Goal: Task Accomplishment & Management: Use online tool/utility

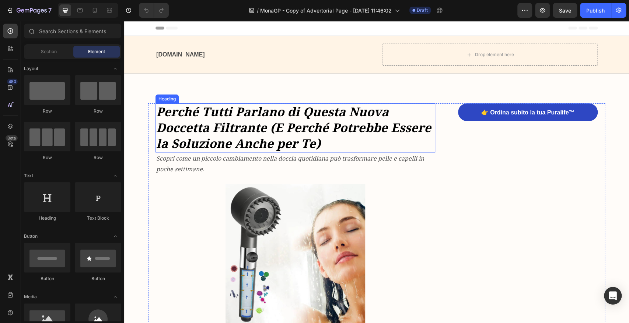
click at [251, 119] on h1 "Perché Tutti Parlano di Questa Nuova Doccetta Filtrante (E Perché Potrebbe Esse…" at bounding box center [296, 127] width 280 height 49
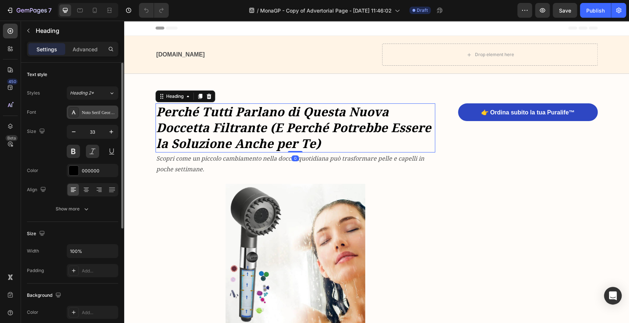
click at [88, 109] on div "Noto Serif Georgian" at bounding box center [99, 112] width 35 height 7
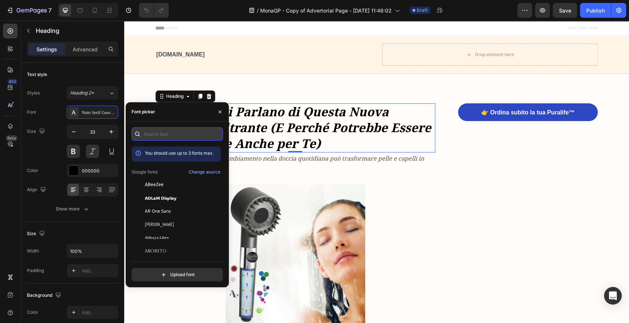
click at [167, 132] on input "text" at bounding box center [177, 133] width 91 height 13
click at [184, 132] on input "noto" at bounding box center [177, 133] width 91 height 13
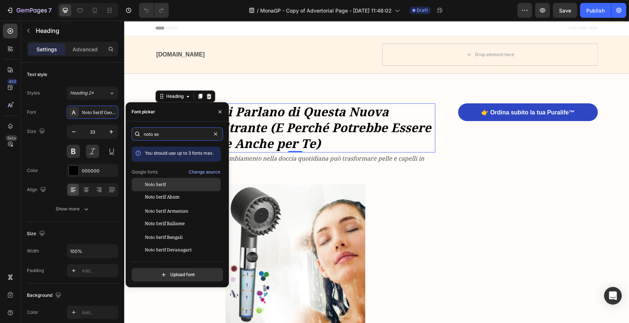
type input "noto se"
click at [168, 184] on div "Noto Serif" at bounding box center [182, 184] width 74 height 7
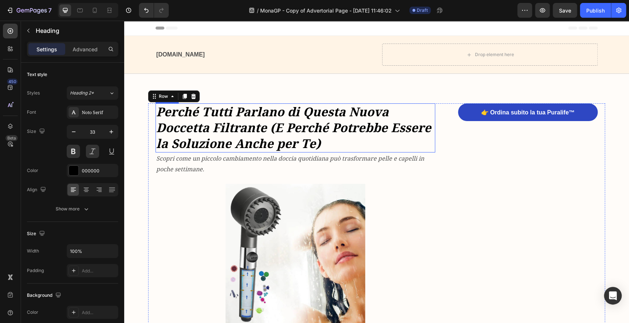
click at [285, 128] on h1 "Perché Tutti Parlano di Questa Nuova Doccetta Filtrante (E Perché Potrebbe Esse…" at bounding box center [296, 127] width 280 height 49
click at [92, 150] on button at bounding box center [92, 151] width 13 height 13
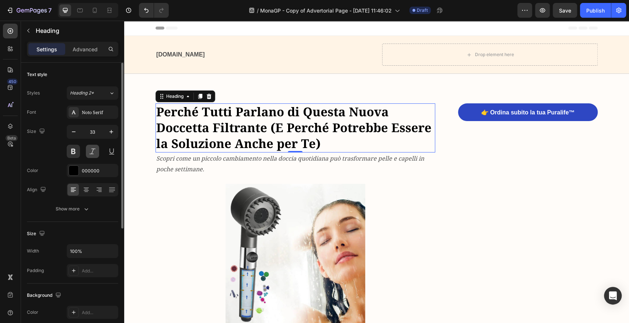
click at [92, 150] on button at bounding box center [92, 151] width 13 height 13
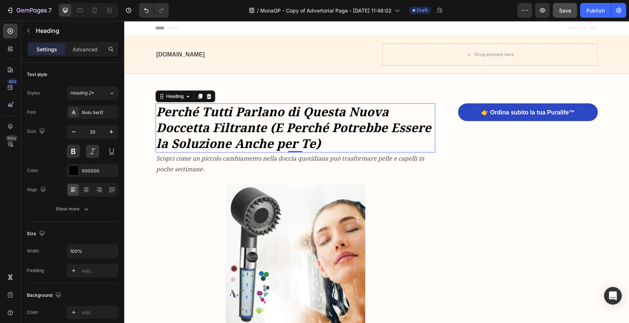
click at [565, 9] on span "Save" at bounding box center [565, 10] width 12 height 6
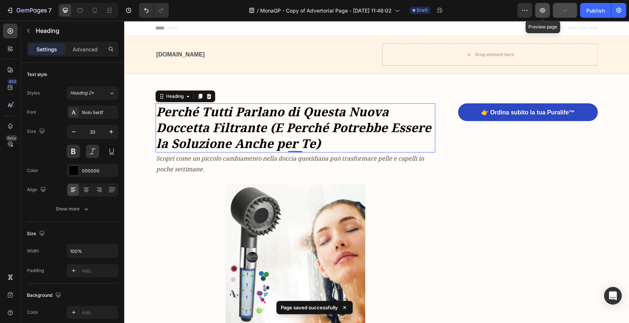
click at [542, 12] on icon "button" at bounding box center [543, 10] width 6 height 4
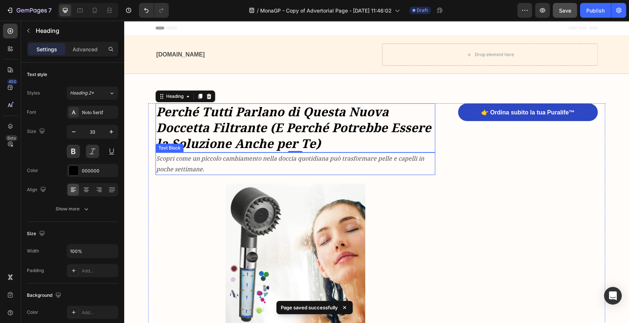
click at [244, 163] on p "Scopri come un piccolo cambiamento nella doccia quotidiana può trasformare pell…" at bounding box center [295, 163] width 278 height 21
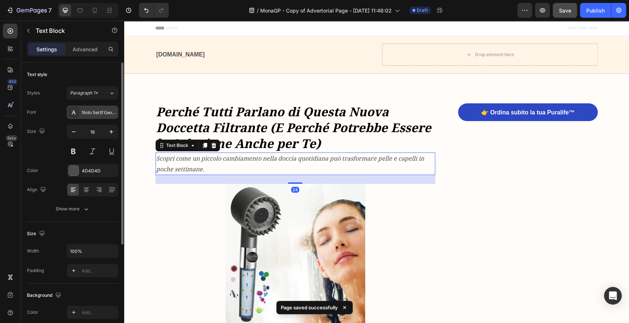
click at [94, 110] on div "Noto Serif Georgian" at bounding box center [99, 112] width 35 height 7
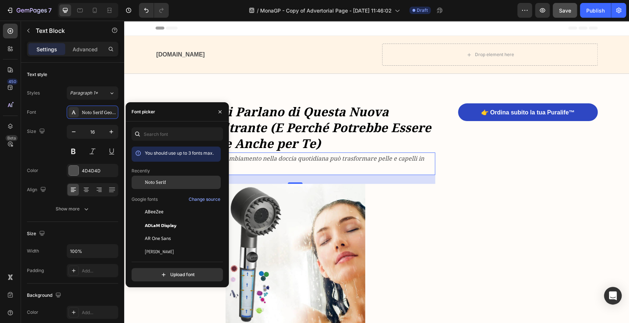
click at [165, 184] on span "Noto Serif" at bounding box center [155, 182] width 21 height 7
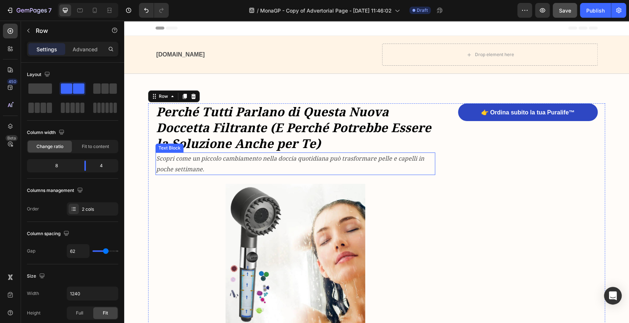
click at [241, 163] on p "Scopri come un piccolo cambiamento nella doccia quotidiana può trasformare pell…" at bounding box center [295, 163] width 278 height 21
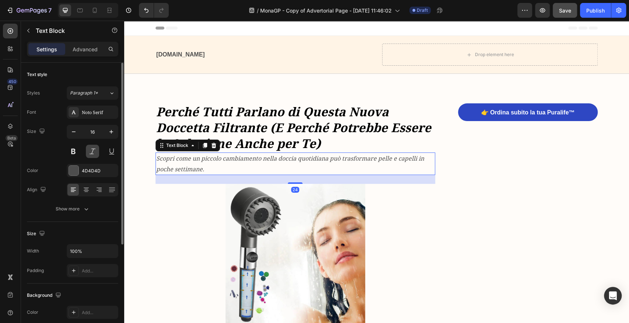
click at [91, 148] on button at bounding box center [92, 151] width 13 height 13
click at [93, 152] on button at bounding box center [92, 151] width 13 height 13
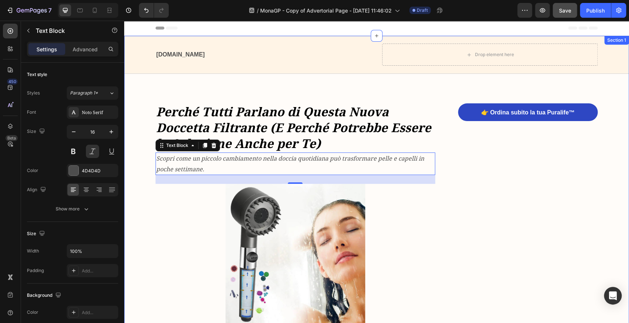
click at [192, 164] on p "Scopri come un piccolo cambiamento nella doccia quotidiana può trasformare pell…" at bounding box center [295, 163] width 278 height 21
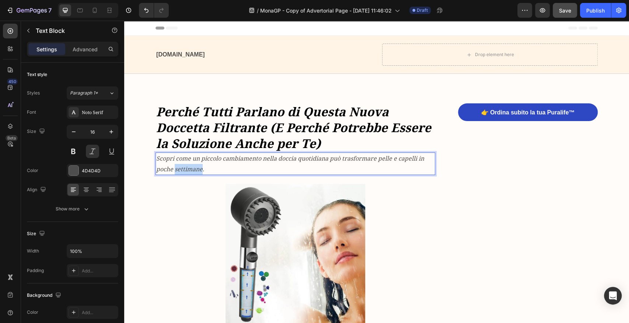
click at [192, 164] on p "Scopri come un piccolo cambiamento nella doccia quotidiana può trasformare pell…" at bounding box center [295, 163] width 278 height 21
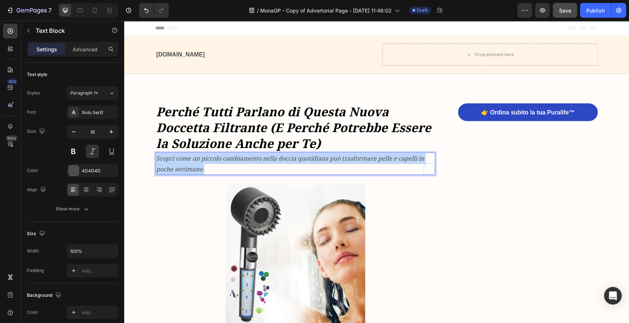
click at [192, 164] on p "Scopri come un piccolo cambiamento nella doccia quotidiana può trasformare pell…" at bounding box center [295, 163] width 278 height 21
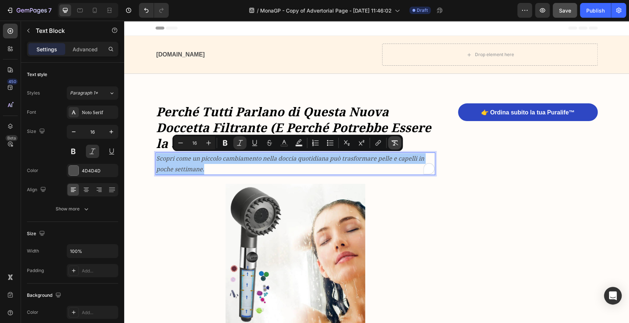
click at [395, 143] on icon "Editor contextual toolbar" at bounding box center [394, 142] width 7 height 7
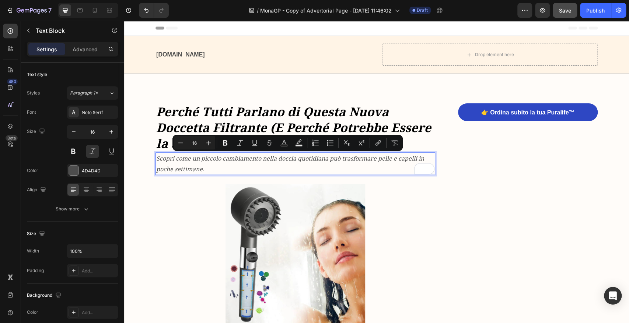
click at [213, 165] on p "Scopri come un piccolo cambiamento nella doccia quotidiana può trasformare pell…" at bounding box center [295, 163] width 278 height 21
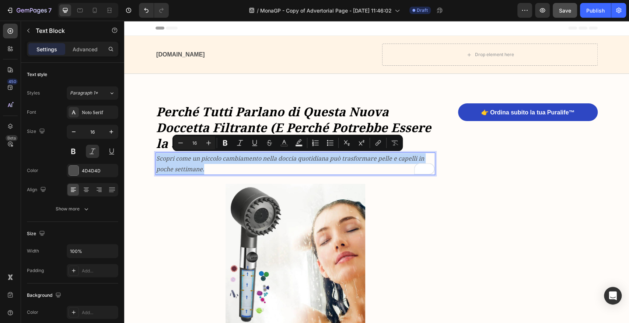
drag, startPoint x: 213, startPoint y: 167, endPoint x: 154, endPoint y: 159, distance: 59.8
click at [156, 159] on div "Scopri come un piccolo cambiamento nella doccia quotidiana può trasformare pell…" at bounding box center [296, 163] width 280 height 23
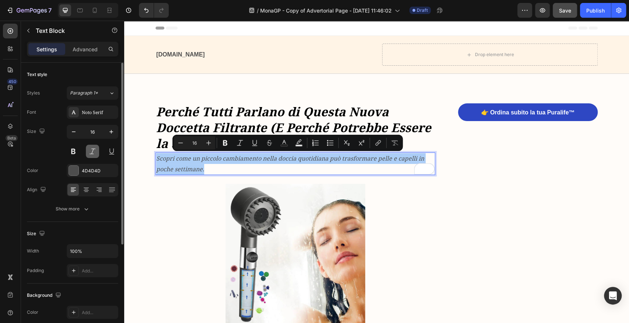
click at [92, 151] on button at bounding box center [92, 151] width 13 height 13
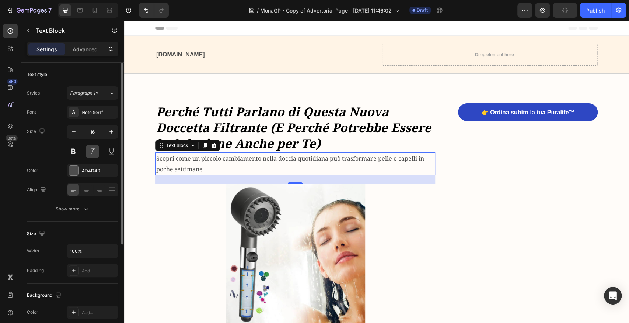
click at [92, 151] on button at bounding box center [92, 151] width 13 height 13
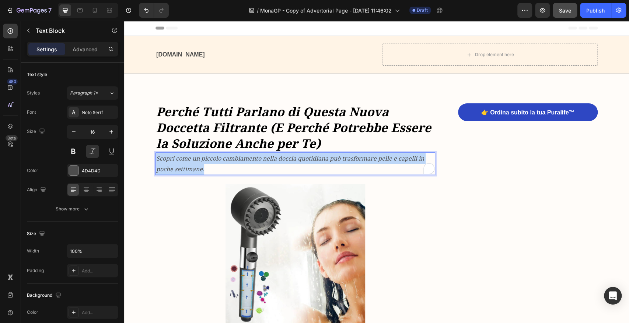
drag, startPoint x: 206, startPoint y: 168, endPoint x: 155, endPoint y: 159, distance: 51.2
click at [156, 159] on p "Scopri come un piccolo cambiamento nella doccia quotidiana può trasformare pell…" at bounding box center [295, 163] width 278 height 21
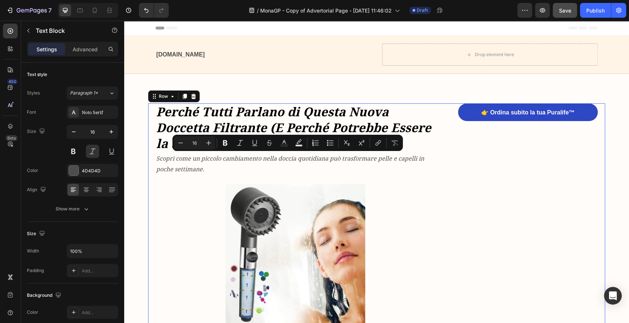
drag, startPoint x: 191, startPoint y: 161, endPoint x: 471, endPoint y: 212, distance: 285.5
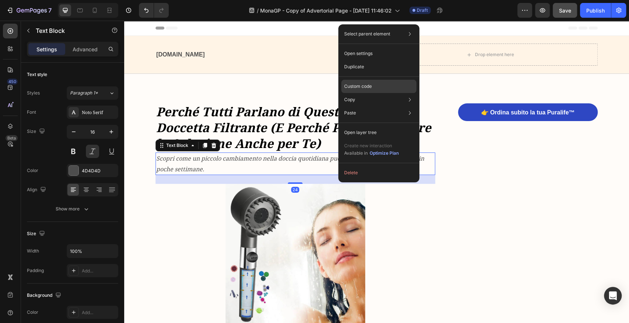
click at [362, 87] on p "Custom code" at bounding box center [358, 86] width 28 height 7
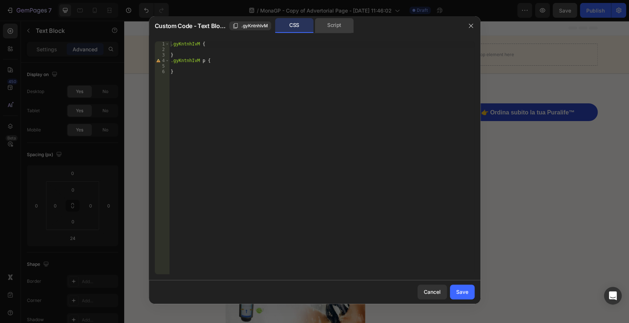
click at [333, 21] on div "Script" at bounding box center [334, 25] width 39 height 15
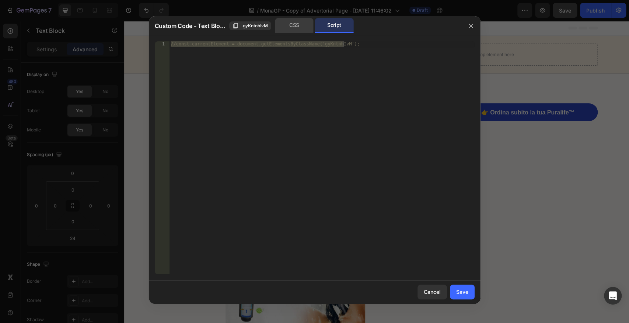
click at [292, 23] on div "CSS" at bounding box center [294, 25] width 39 height 15
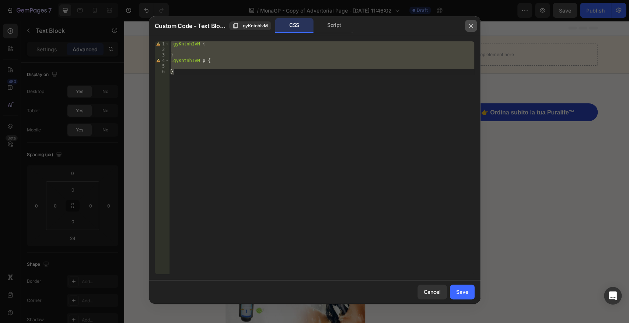
drag, startPoint x: 472, startPoint y: 25, endPoint x: 348, endPoint y: 5, distance: 125.8
click at [472, 25] on icon "button" at bounding box center [471, 26] width 6 height 6
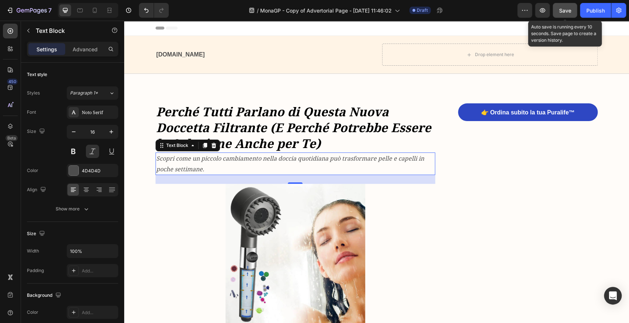
click at [566, 15] on button "Save" at bounding box center [565, 10] width 24 height 15
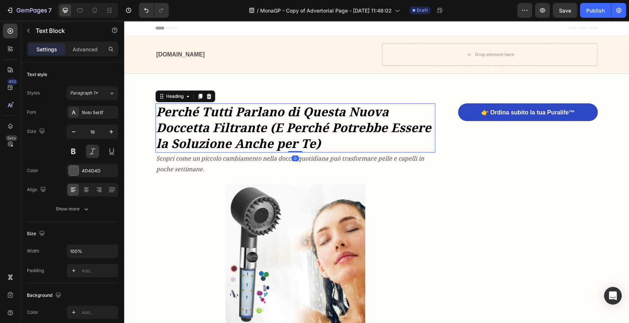
click at [227, 115] on h1 "Perché Tutti Parlano di Questa Nuova Doccetta Filtrante (E Perché Potrebbe Esse…" at bounding box center [296, 127] width 280 height 49
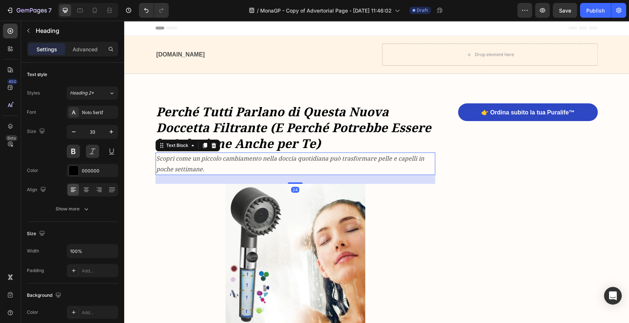
click at [220, 159] on p "Scopri come un piccolo cambiamento nella doccia quotidiana può trasformare pell…" at bounding box center [295, 163] width 278 height 21
click at [221, 128] on h1 "Perché Tutti Parlano di Questa Nuova Doccetta Filtrante (E Perché Potrebbe Esse…" at bounding box center [296, 127] width 280 height 49
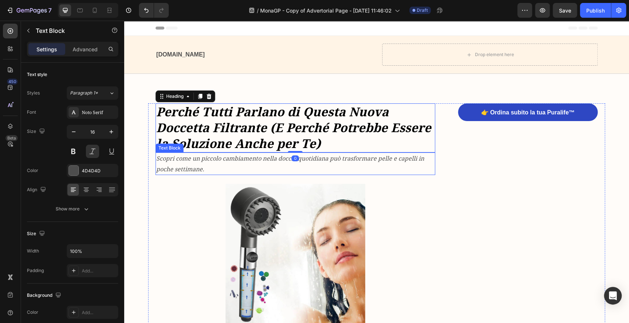
click at [214, 168] on p "Scopri come un piccolo cambiamento nella doccia quotidiana può trasformare pell…" at bounding box center [295, 163] width 278 height 21
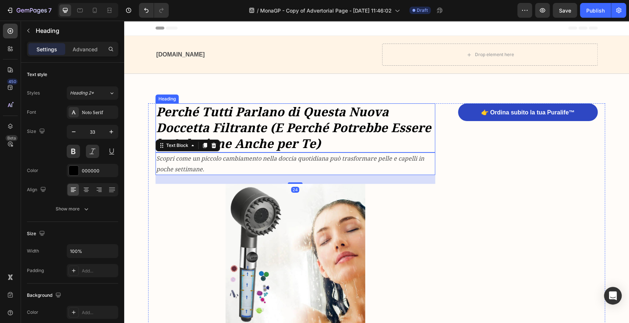
click at [231, 129] on h1 "Perché Tutti Parlano di Questa Nuova Doccetta Filtrante (E Perché Potrebbe Esse…" at bounding box center [296, 127] width 280 height 49
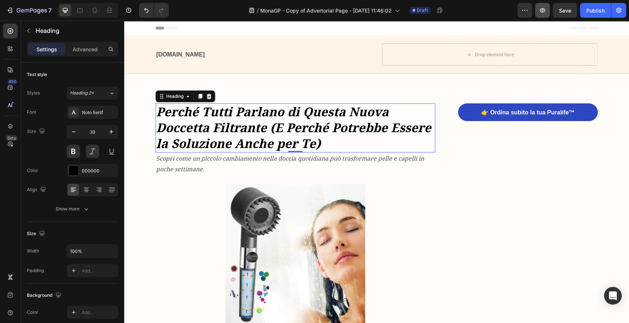
click at [543, 9] on icon "button" at bounding box center [542, 10] width 7 height 7
